Goal: Navigation & Orientation: Find specific page/section

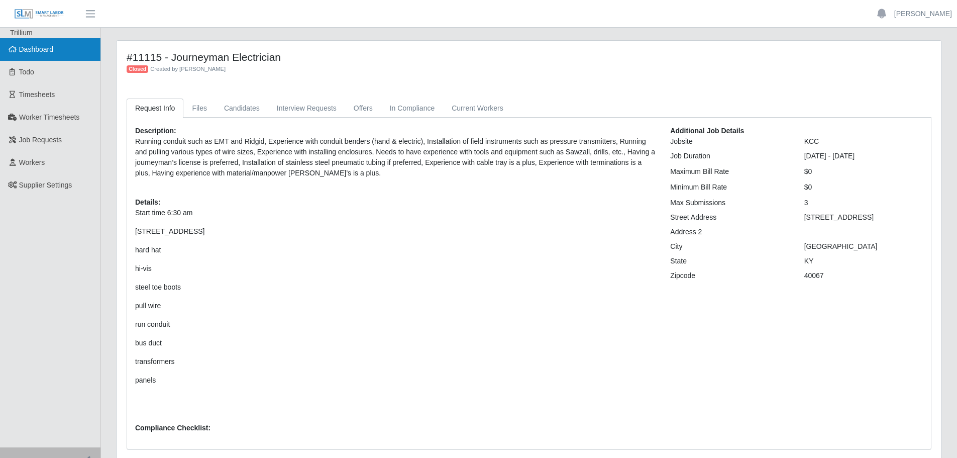
click at [30, 51] on span "Dashboard" at bounding box center [36, 49] width 35 height 8
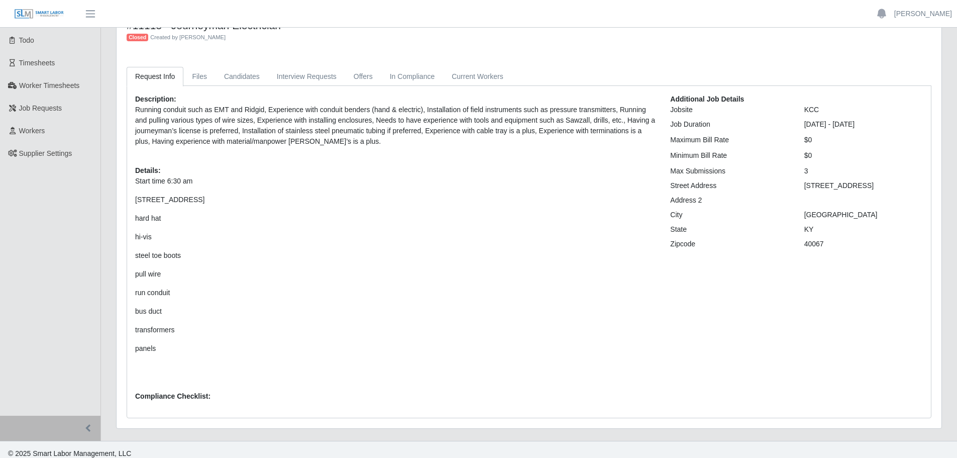
scroll to position [40, 0]
